Goal: Find specific page/section: Find specific page/section

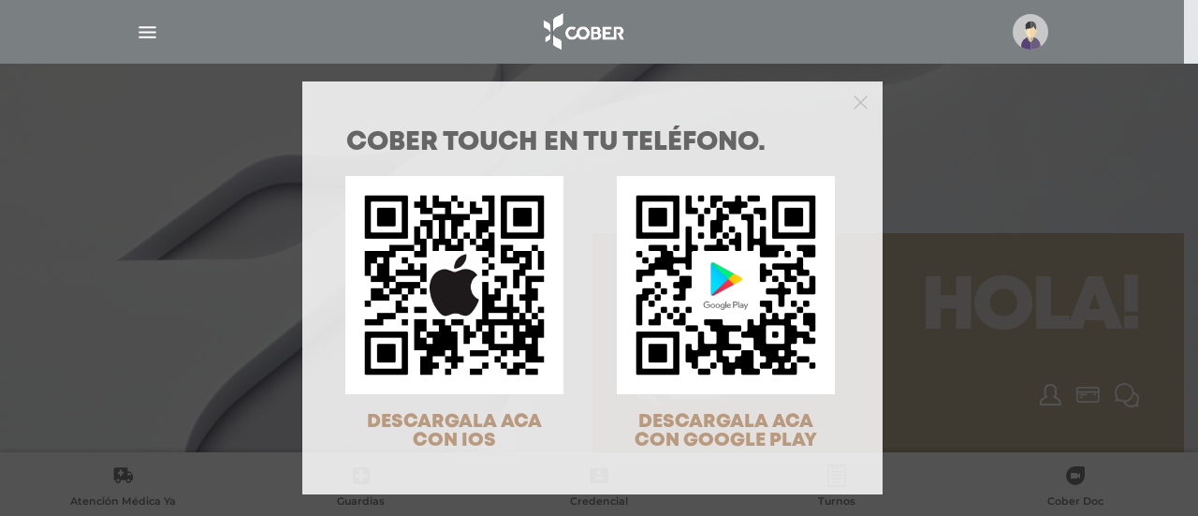
click at [993, 265] on div "COBER TOUCH en tu teléfono. DESCARGALA ACA CON IOS DESCARGALA ACA CON GOOGLE PL…" at bounding box center [599, 258] width 1198 height 516
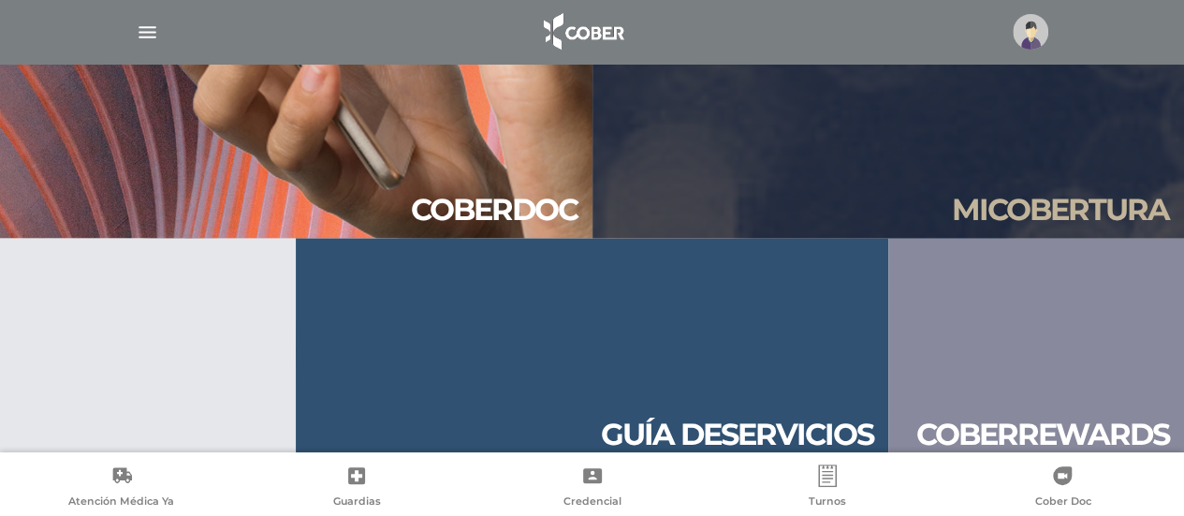
scroll to position [1759, 0]
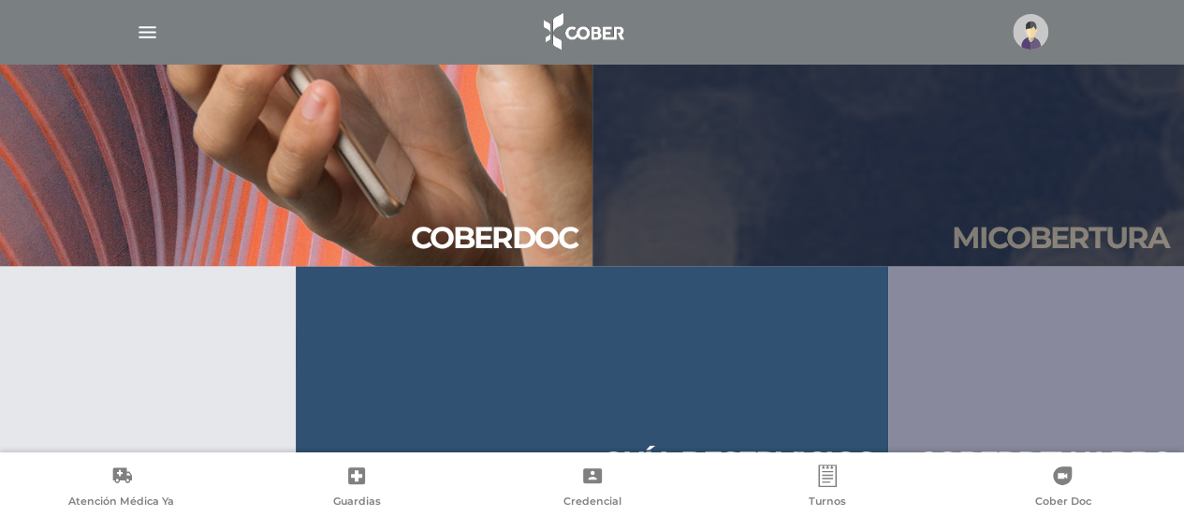
click at [919, 235] on link "Mi cober tura" at bounding box center [889, 153] width 593 height 225
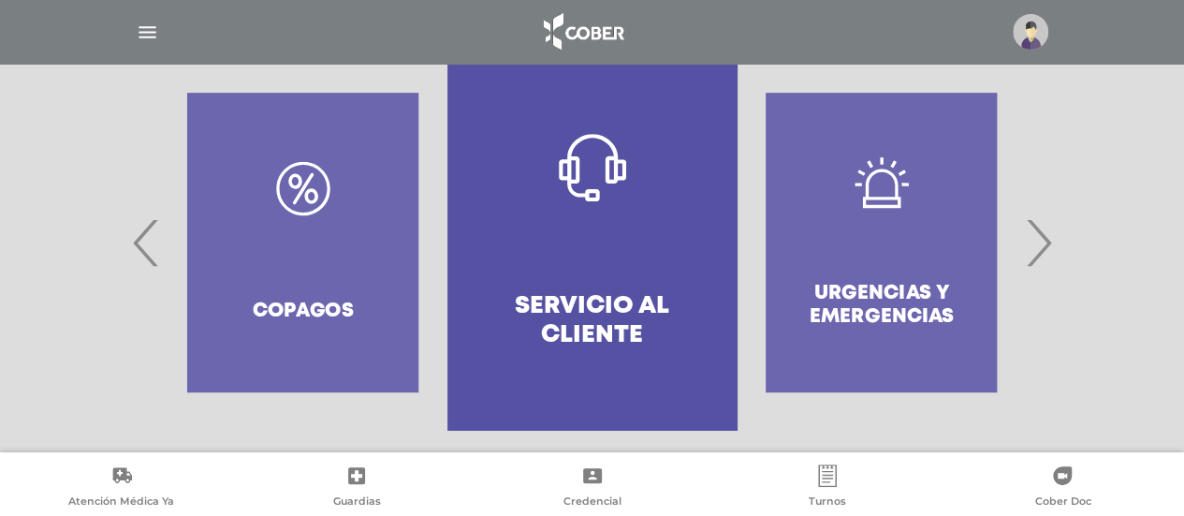
scroll to position [436, 0]
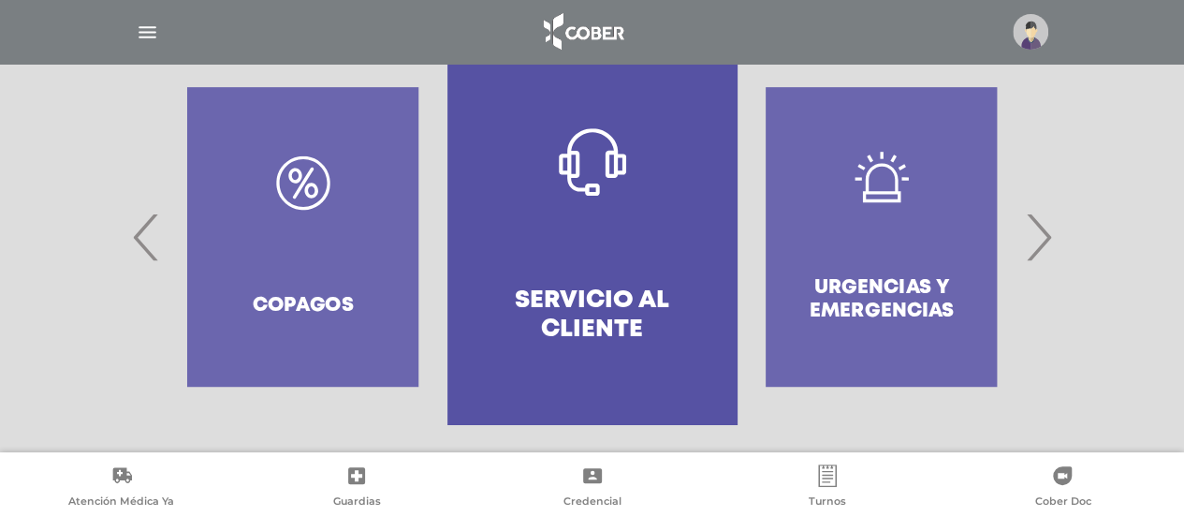
click at [135, 226] on span "‹" at bounding box center [146, 236] width 37 height 101
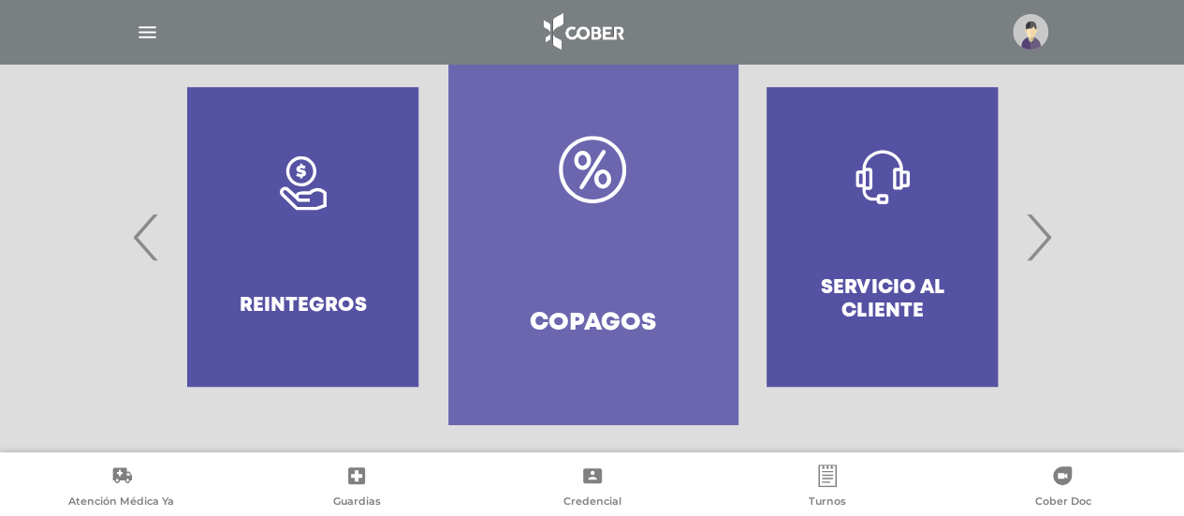
click at [135, 226] on span "‹" at bounding box center [146, 236] width 37 height 101
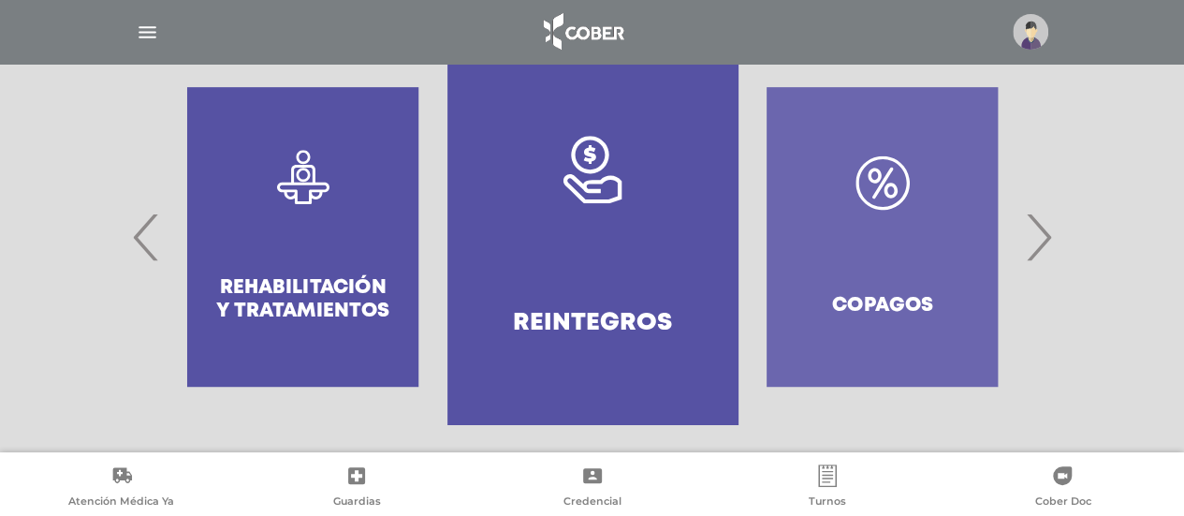
click at [135, 226] on span "‹" at bounding box center [146, 236] width 37 height 101
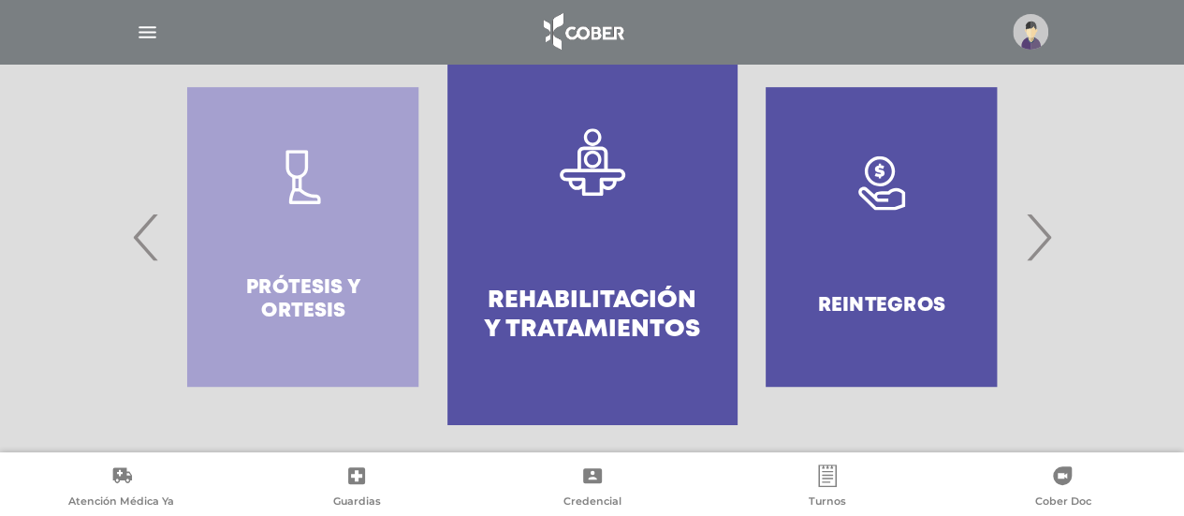
click at [135, 226] on span "‹" at bounding box center [146, 236] width 37 height 101
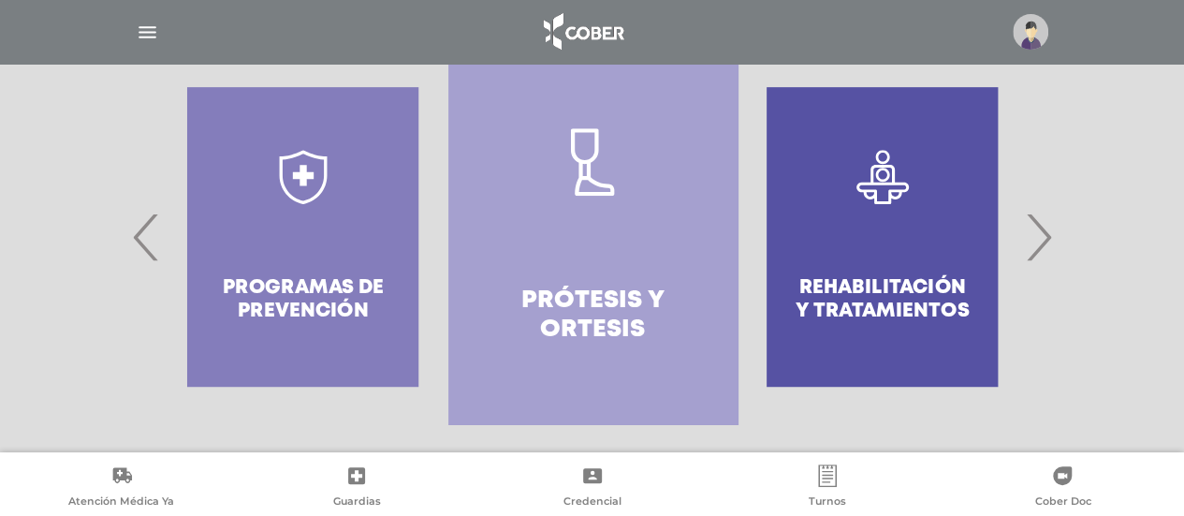
click at [135, 226] on span "‹" at bounding box center [146, 236] width 37 height 101
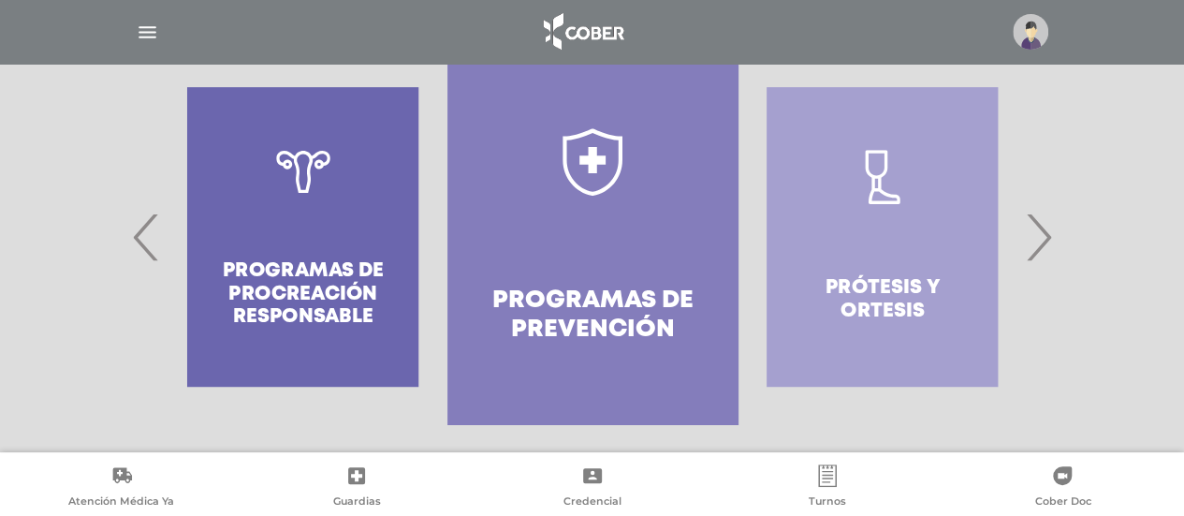
click at [135, 226] on span "‹" at bounding box center [146, 236] width 37 height 101
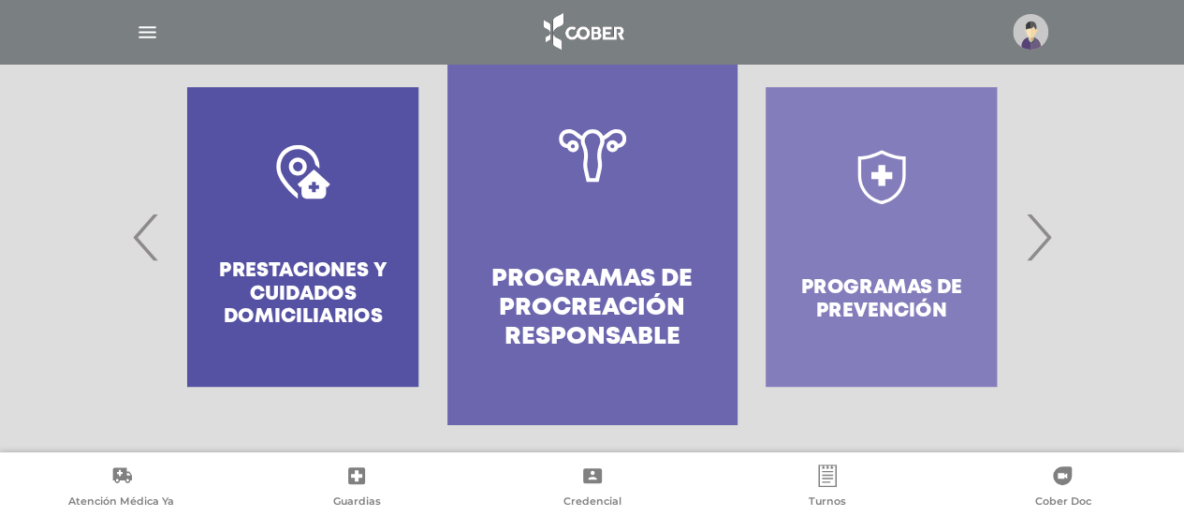
click at [135, 226] on span "‹" at bounding box center [146, 236] width 37 height 101
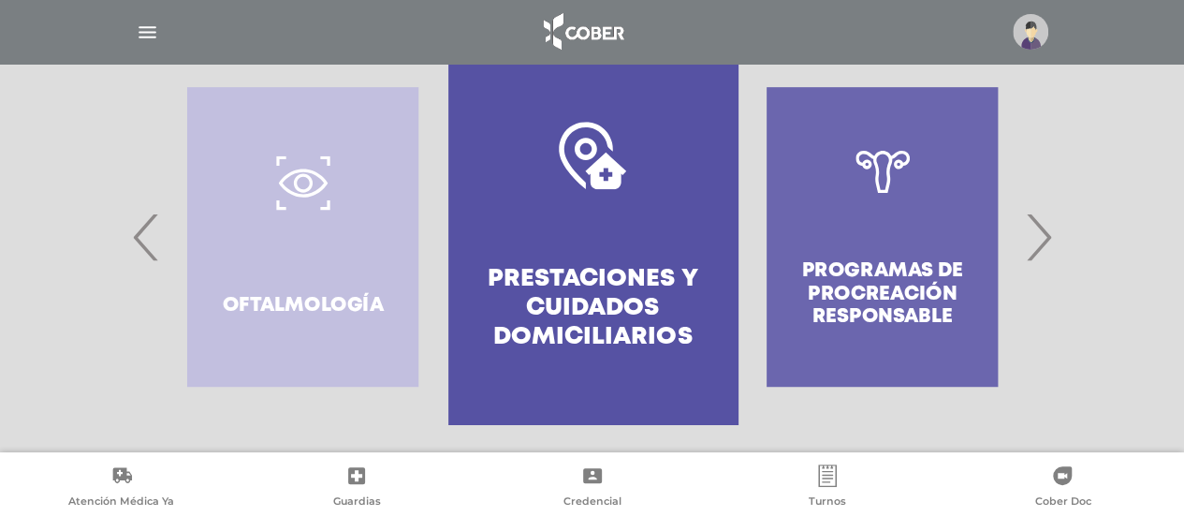
click at [135, 226] on span "‹" at bounding box center [146, 236] width 37 height 101
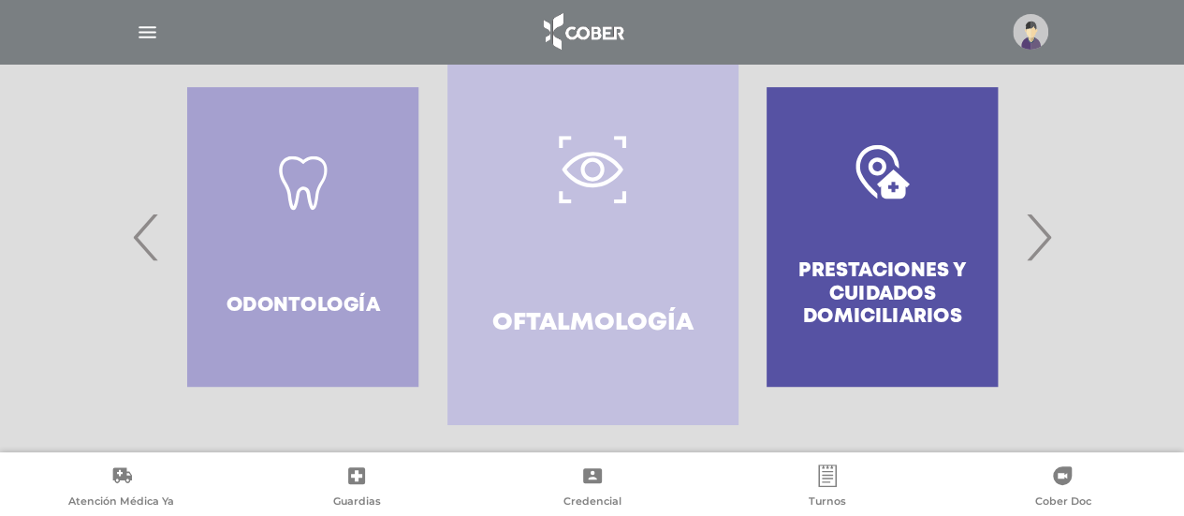
click at [135, 226] on span "‹" at bounding box center [146, 236] width 37 height 101
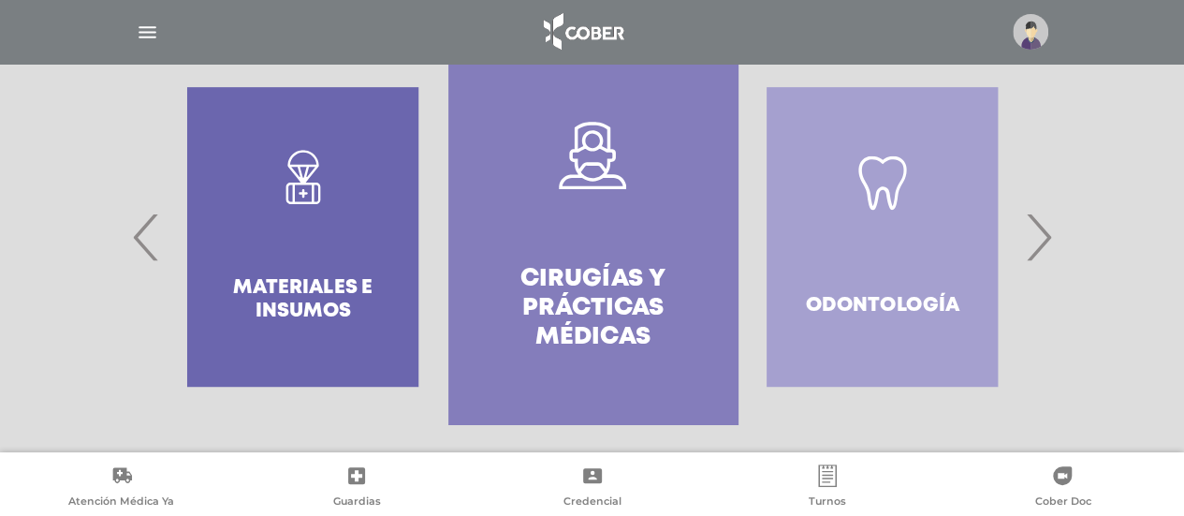
click at [135, 226] on span "‹" at bounding box center [146, 236] width 37 height 101
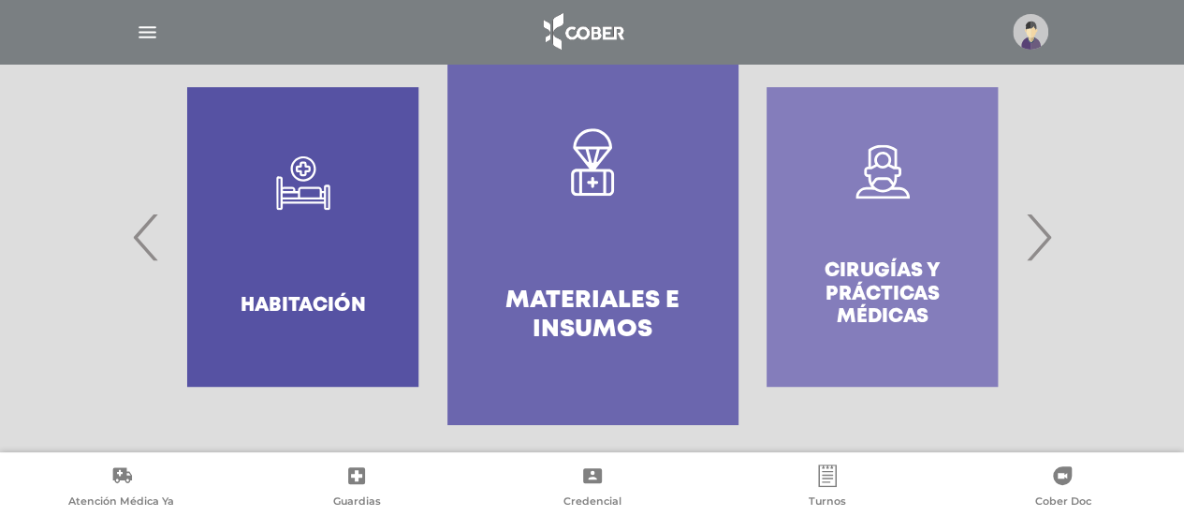
click at [135, 226] on span "‹" at bounding box center [146, 236] width 37 height 101
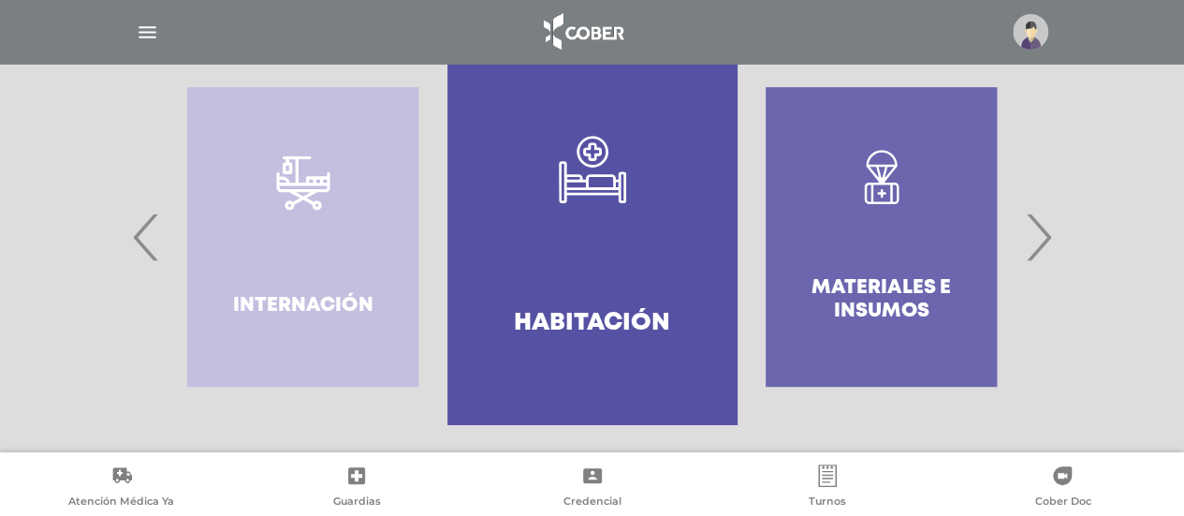
click at [1050, 258] on span "›" at bounding box center [1039, 236] width 37 height 101
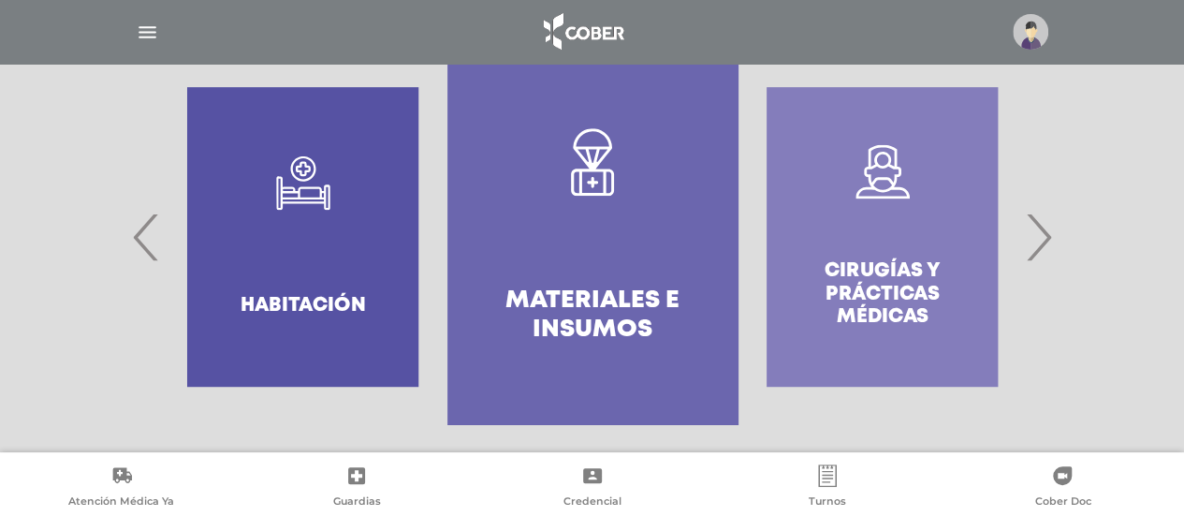
click at [1050, 258] on span "›" at bounding box center [1039, 236] width 37 height 101
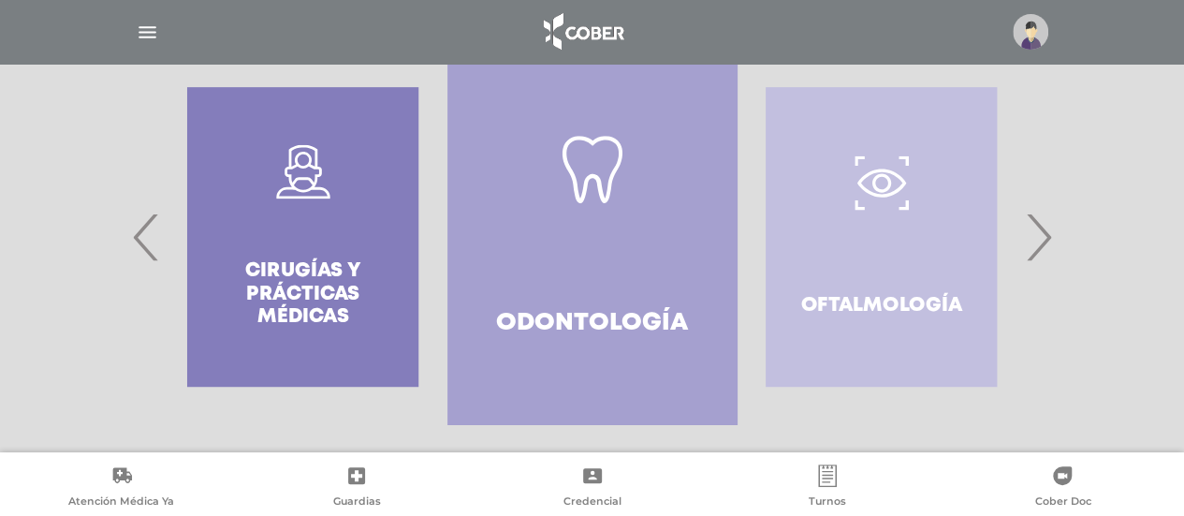
click at [1050, 258] on span "›" at bounding box center [1039, 236] width 37 height 101
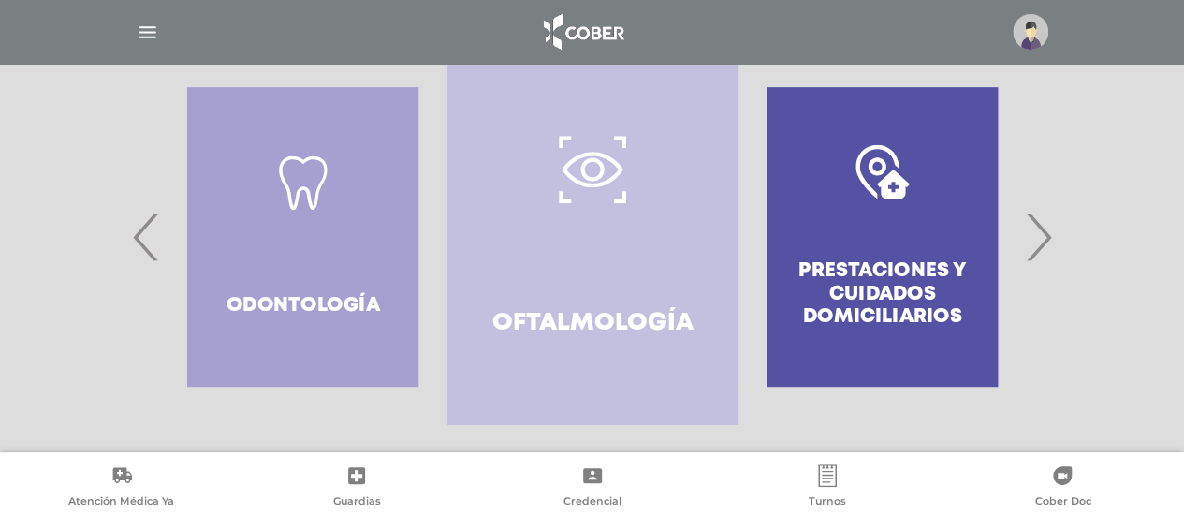
click at [1050, 258] on span "›" at bounding box center [1039, 236] width 37 height 101
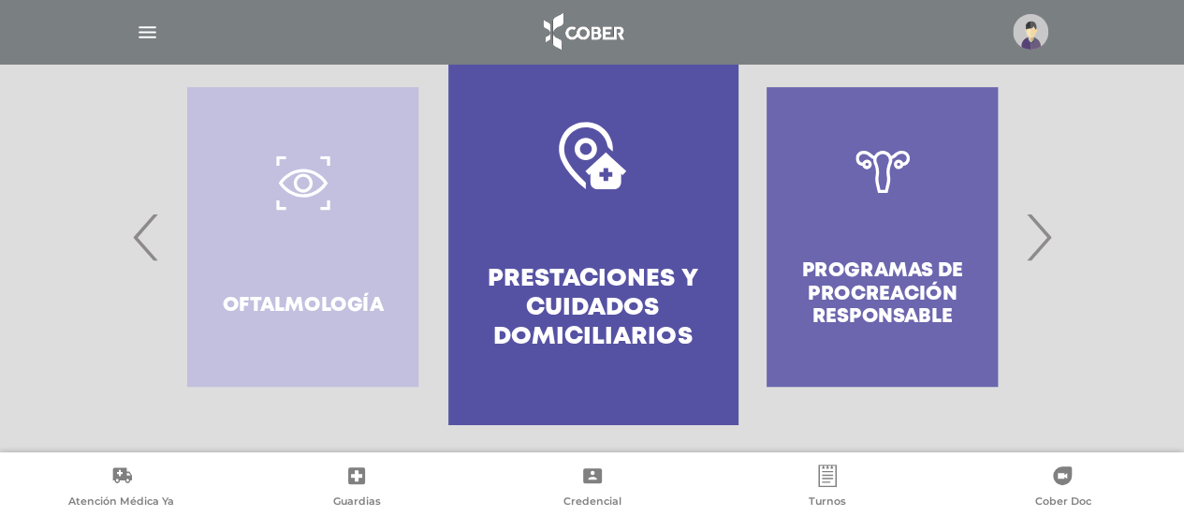
click at [1050, 258] on span "›" at bounding box center [1039, 236] width 37 height 101
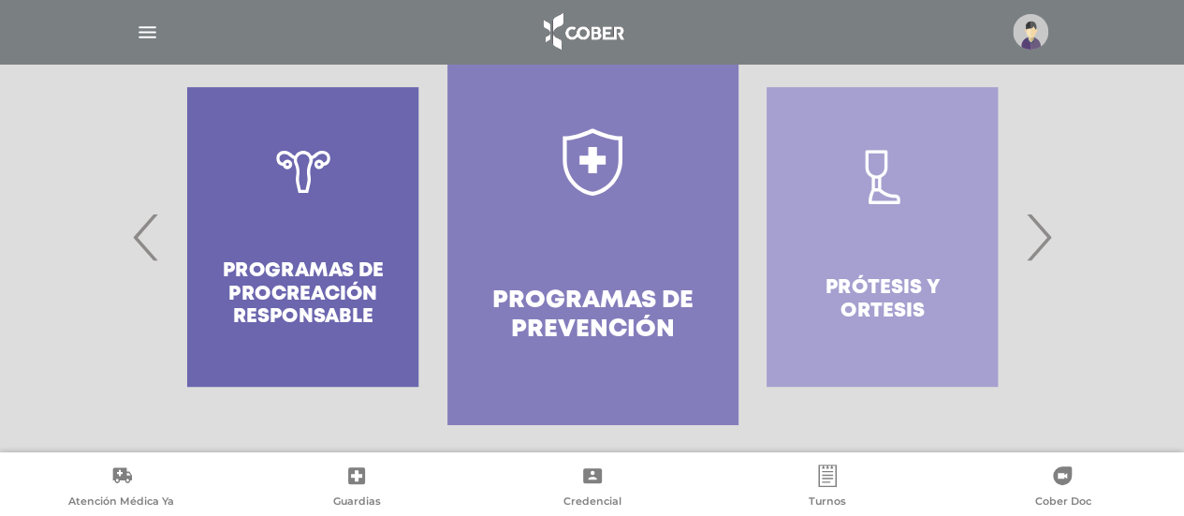
click at [1050, 258] on span "›" at bounding box center [1039, 236] width 37 height 101
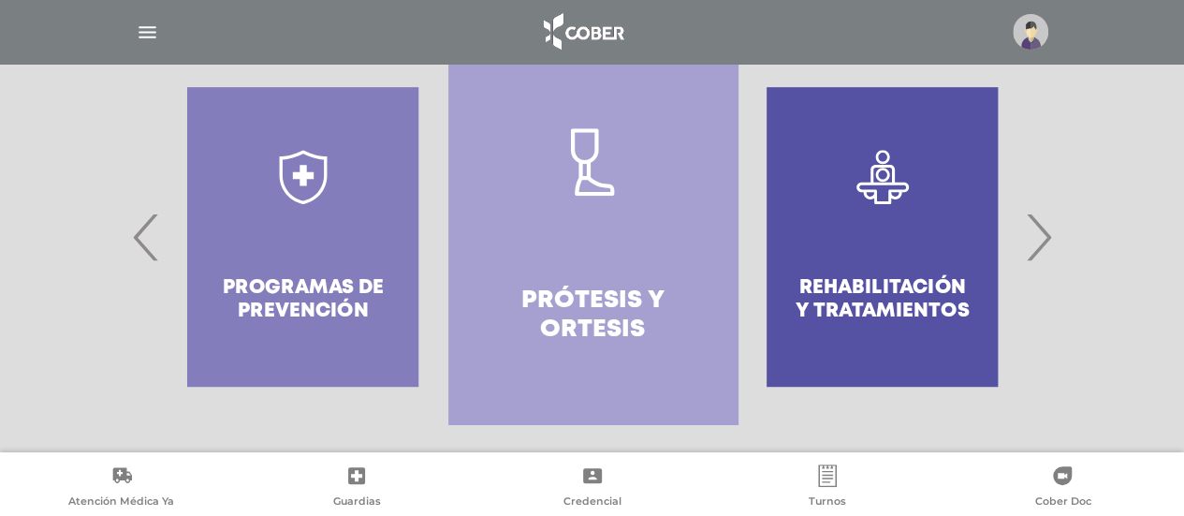
click at [1050, 258] on span "›" at bounding box center [1039, 236] width 37 height 101
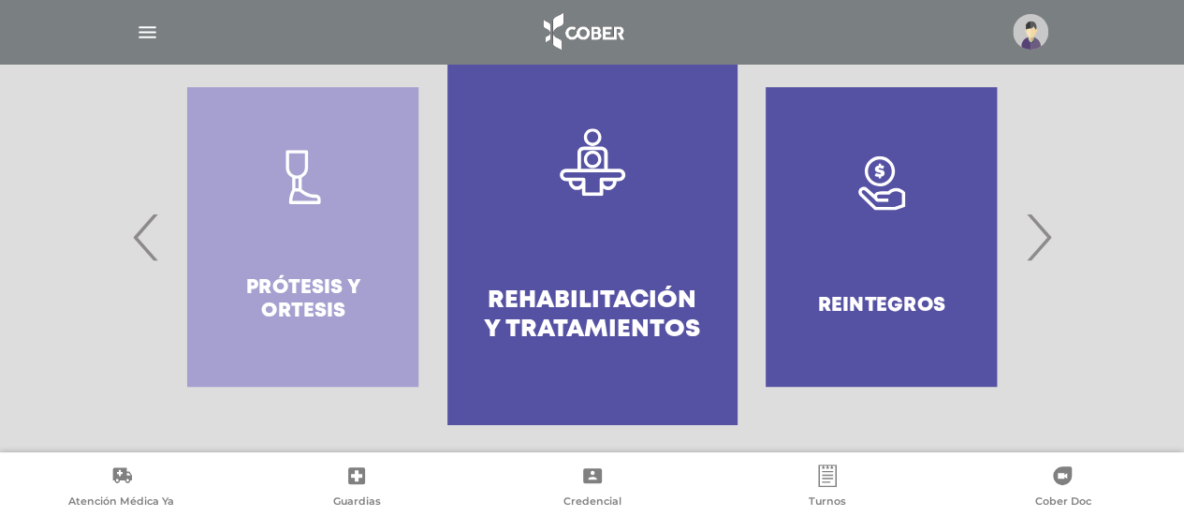
click at [1050, 258] on span "›" at bounding box center [1039, 236] width 37 height 101
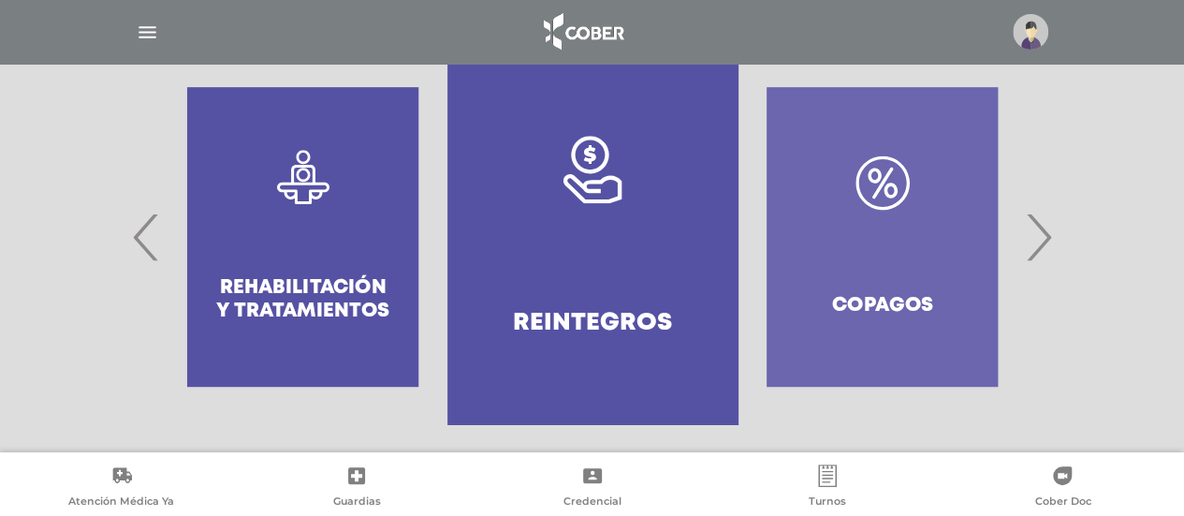
click at [116, 20] on div at bounding box center [592, 31] width 959 height 45
click at [136, 23] on img "button" at bounding box center [147, 32] width 23 height 23
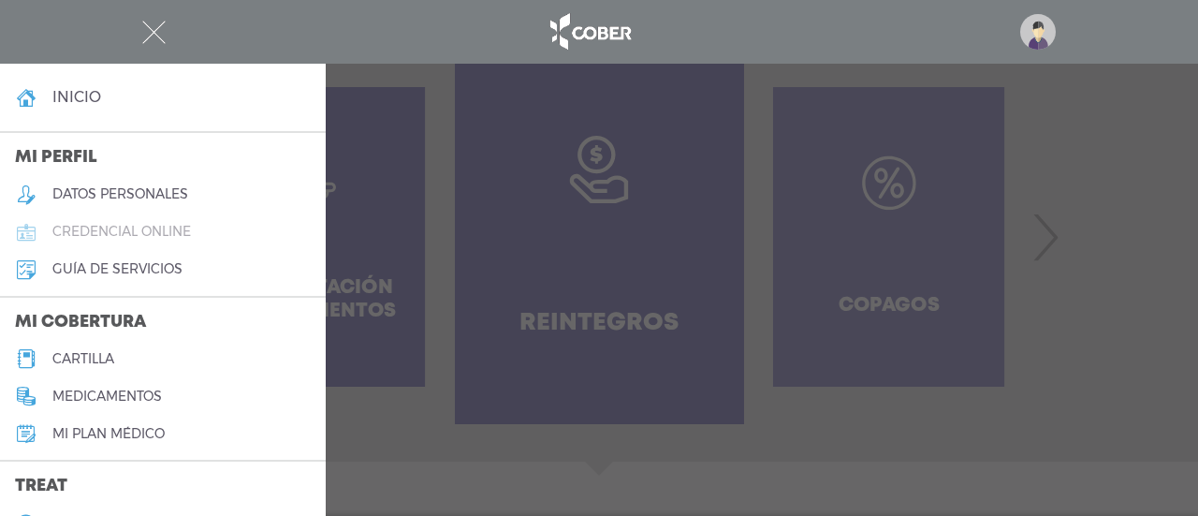
click at [157, 235] on h5 "credencial online" at bounding box center [121, 232] width 139 height 16
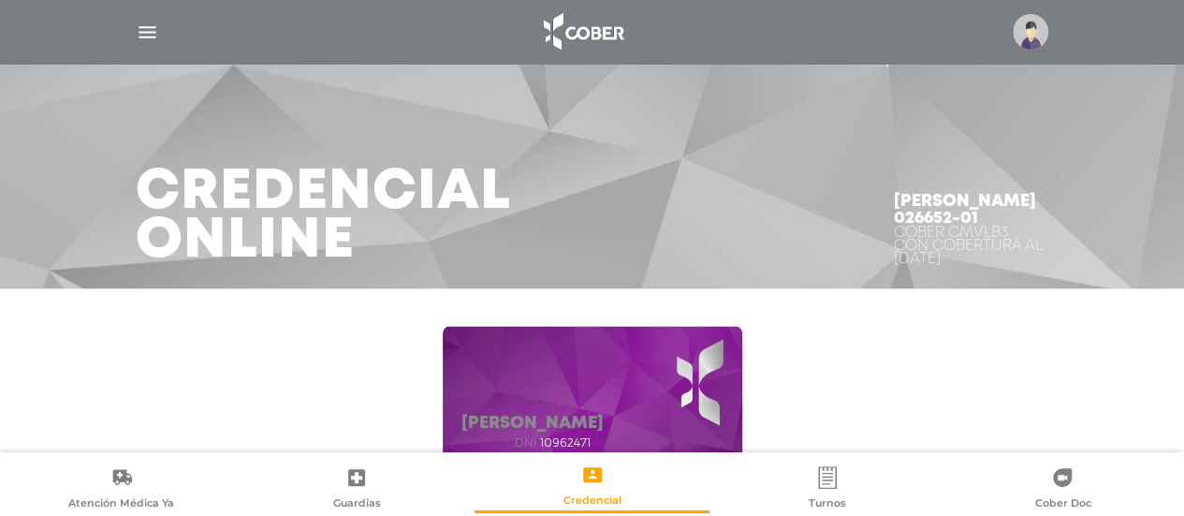
scroll to position [88, 0]
